Goal: Task Accomplishment & Management: Manage account settings

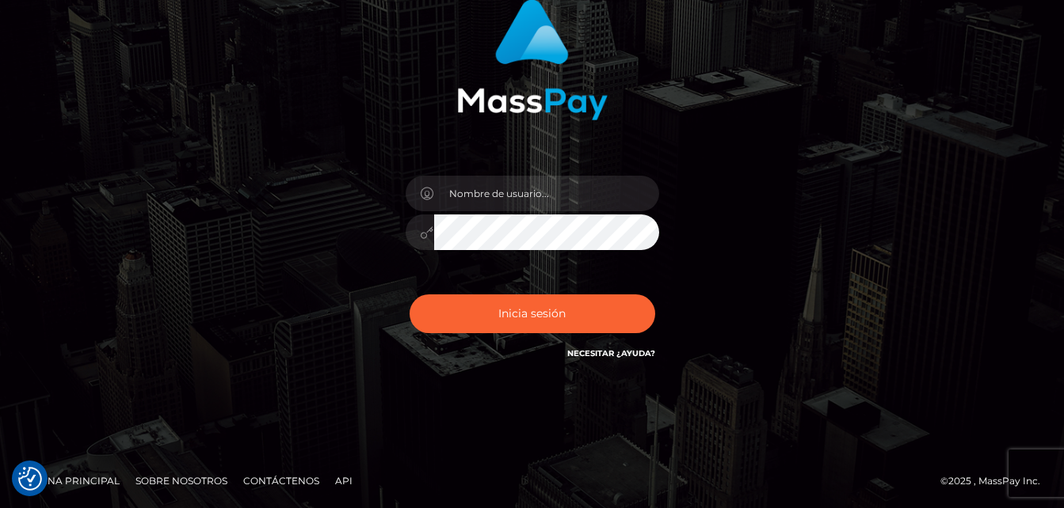
scroll to position [132, 0]
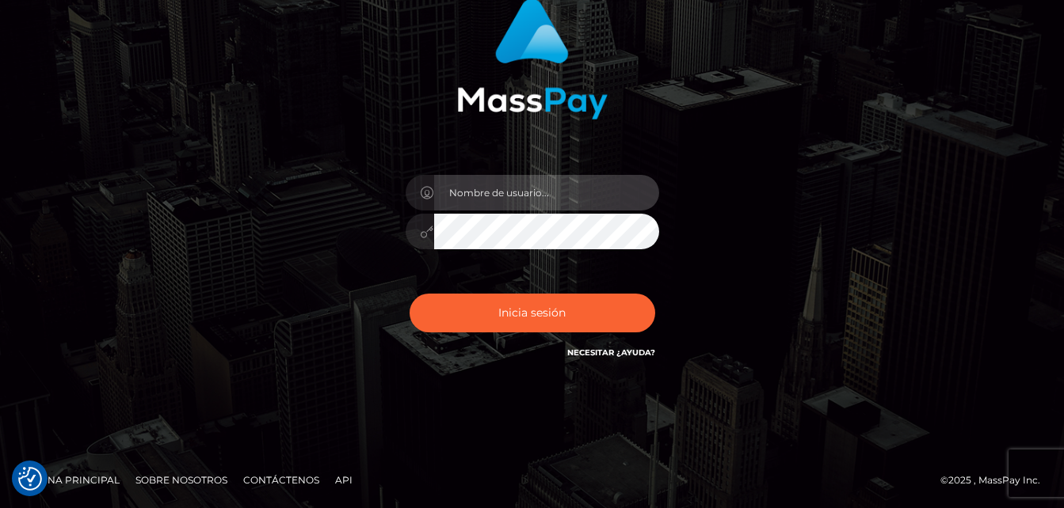
click at [482, 204] on input "text" at bounding box center [546, 193] width 225 height 36
click at [477, 185] on input "text" at bounding box center [546, 193] width 225 height 36
type input "soniakarinac784@gmail.com"
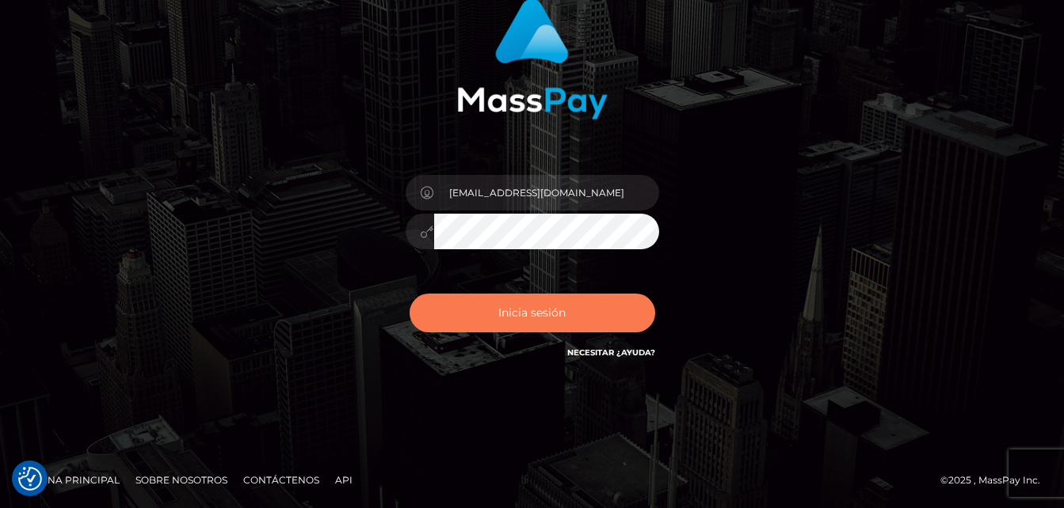
click at [547, 299] on button "Inicia sesión" at bounding box center [531, 313] width 245 height 39
